Goal: Navigation & Orientation: Find specific page/section

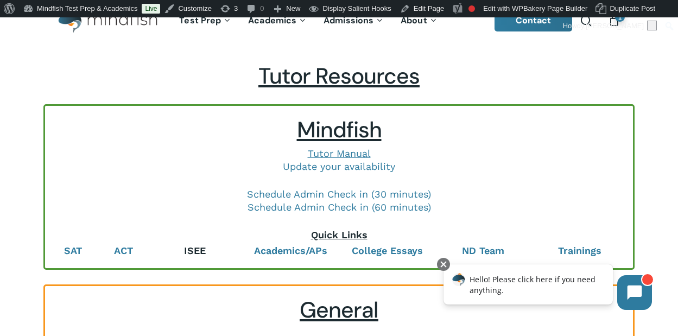
click at [192, 246] on b "ISEE" at bounding box center [195, 250] width 22 height 11
